Goal: Understand process/instructions: Learn about a topic

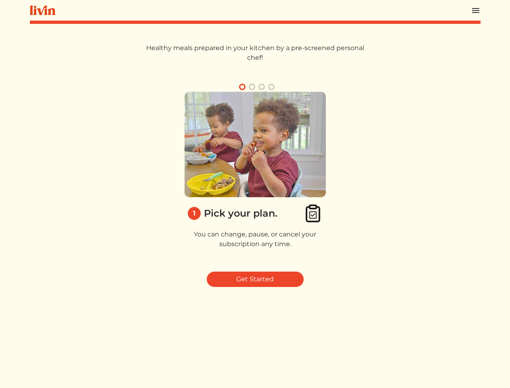
click at [255, 194] on img at bounding box center [255, 144] width 141 height 105
click at [476, 10] on img at bounding box center [476, 11] width 10 height 10
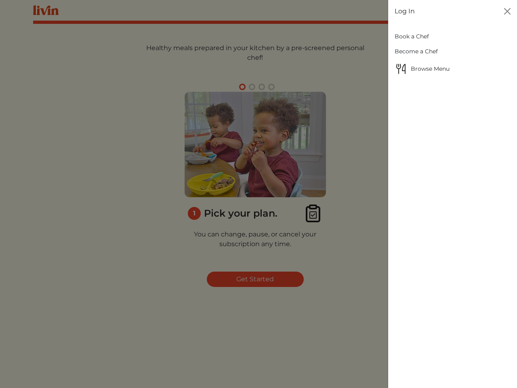
click at [243, 87] on div at bounding box center [258, 194] width 517 height 388
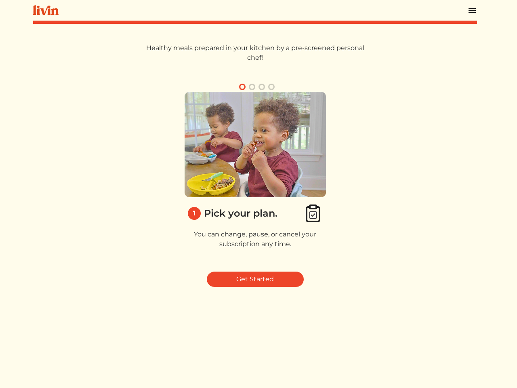
click at [252, 87] on button "button" at bounding box center [252, 87] width 10 height 10
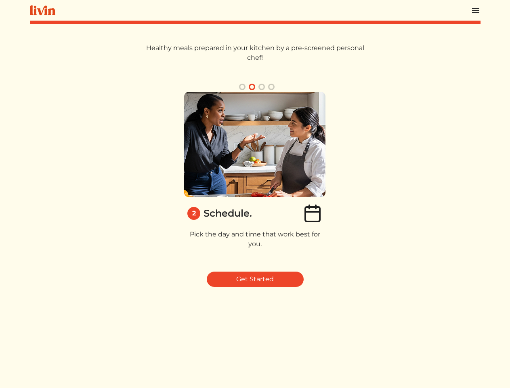
click at [262, 87] on button "button" at bounding box center [262, 87] width 10 height 10
click at [272, 87] on button "button" at bounding box center [272, 87] width 10 height 10
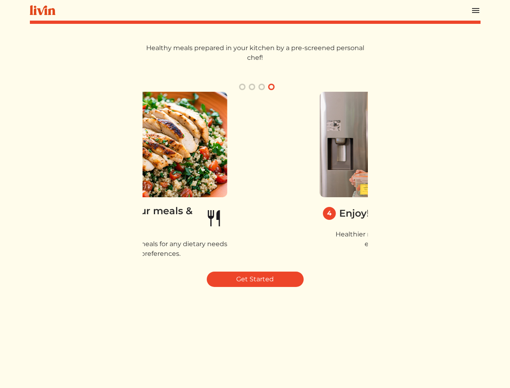
click at [255, 178] on div "3 Pick your meals & chef. Customize your meals for any dietary needs or prefere…" at bounding box center [157, 178] width 226 height 173
